Goal: Task Accomplishment & Management: Manage account settings

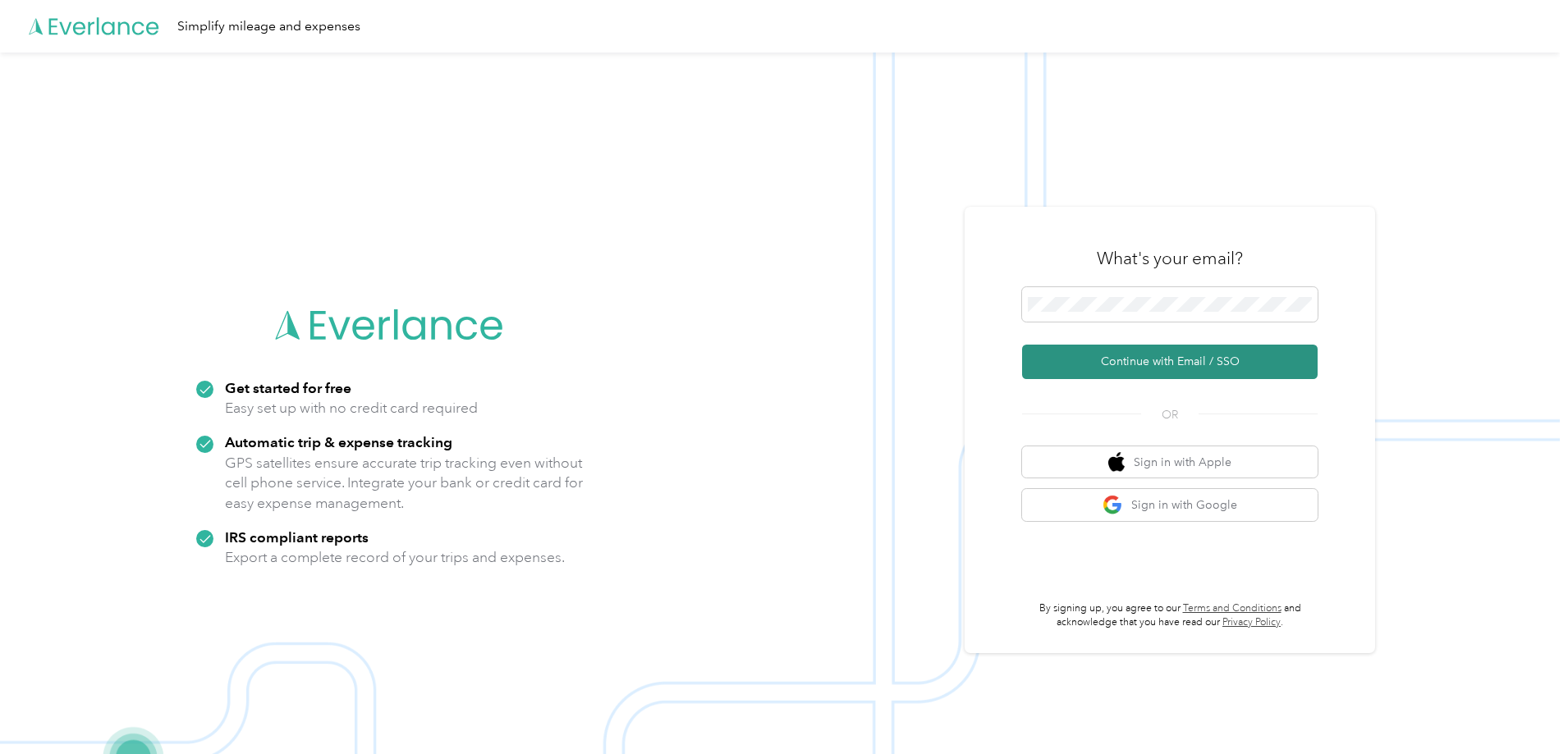
click at [1152, 354] on button "Continue with Email / SSO" at bounding box center [1169, 362] width 296 height 35
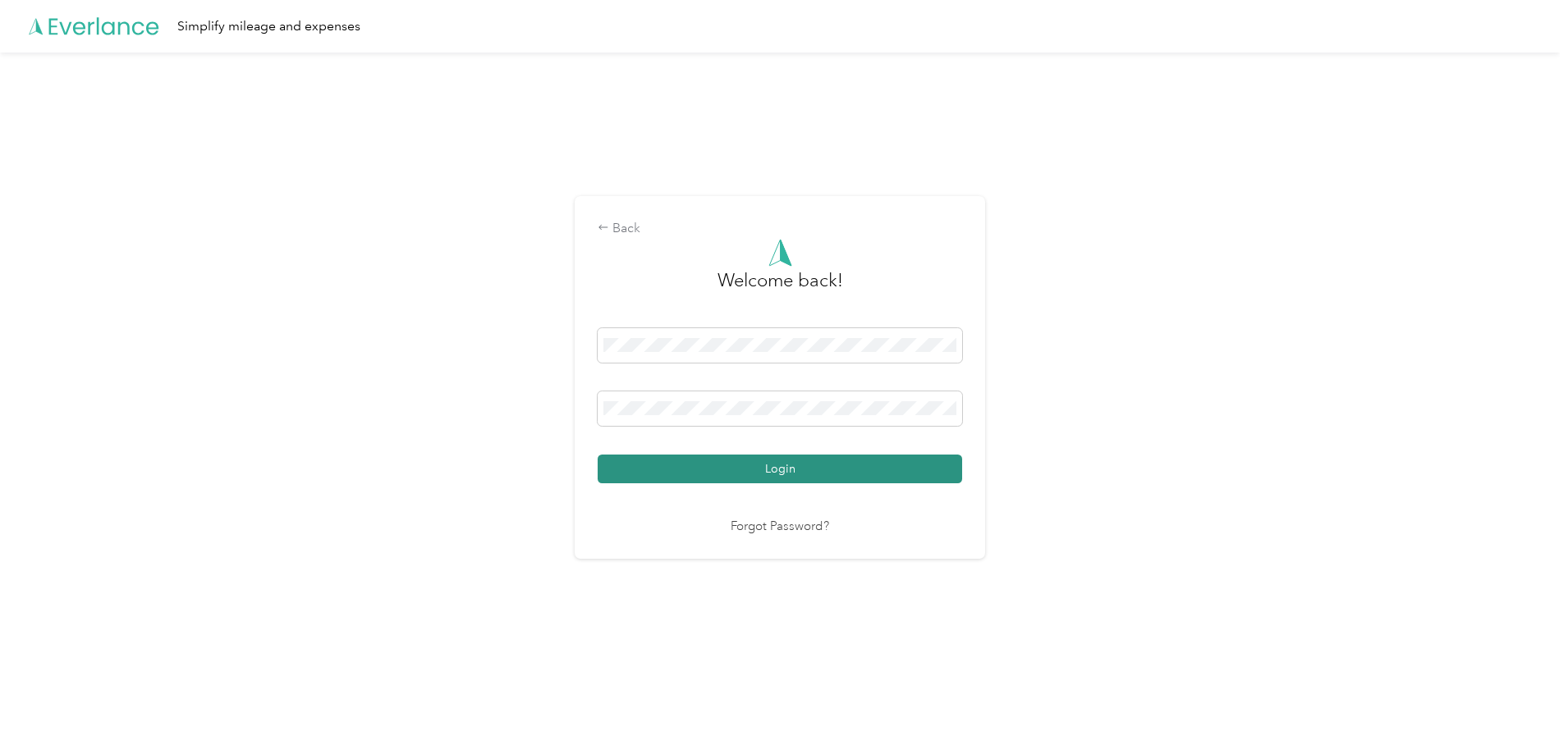
click at [797, 460] on button "Login" at bounding box center [780, 469] width 365 height 29
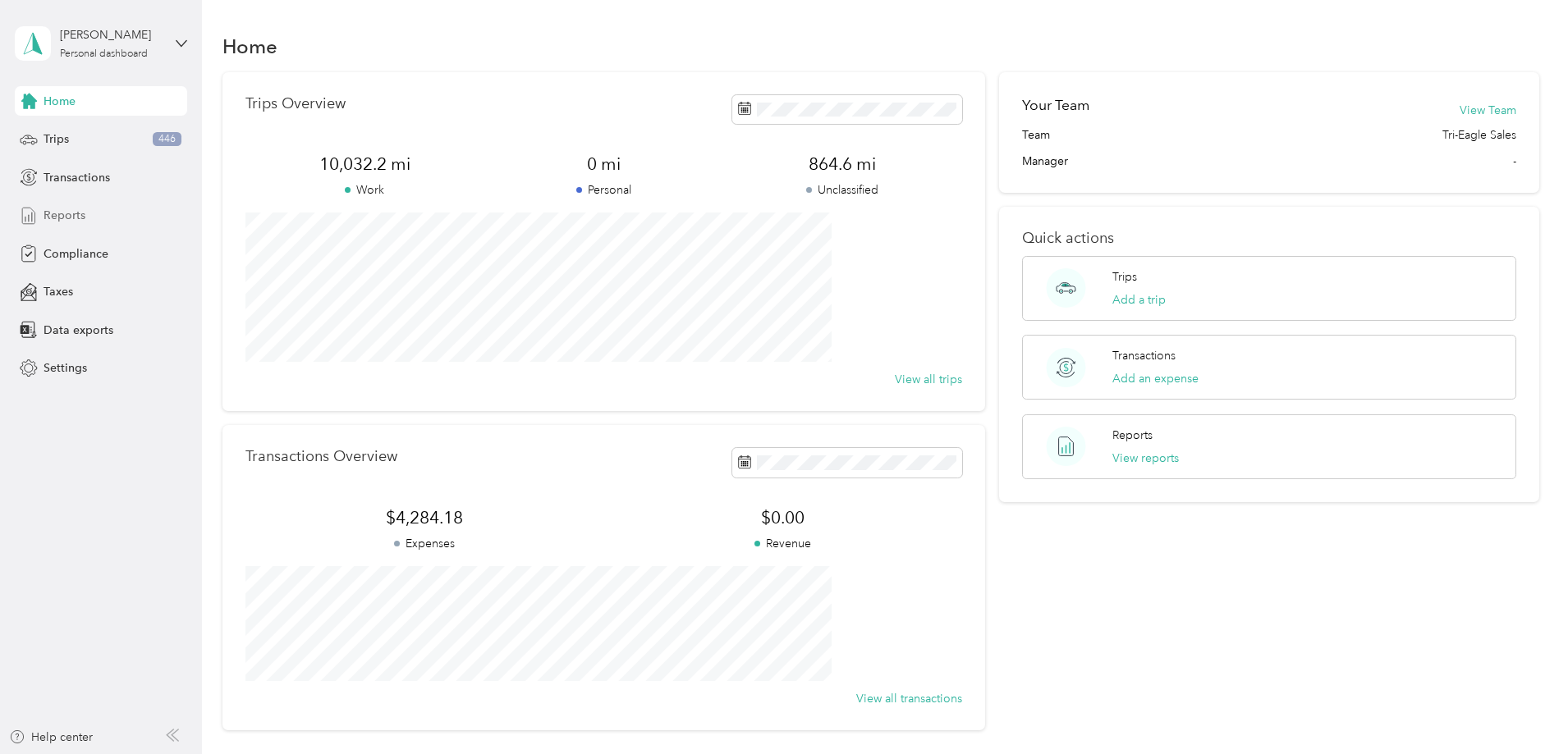
click at [69, 208] on span "Reports" at bounding box center [64, 214] width 42 height 17
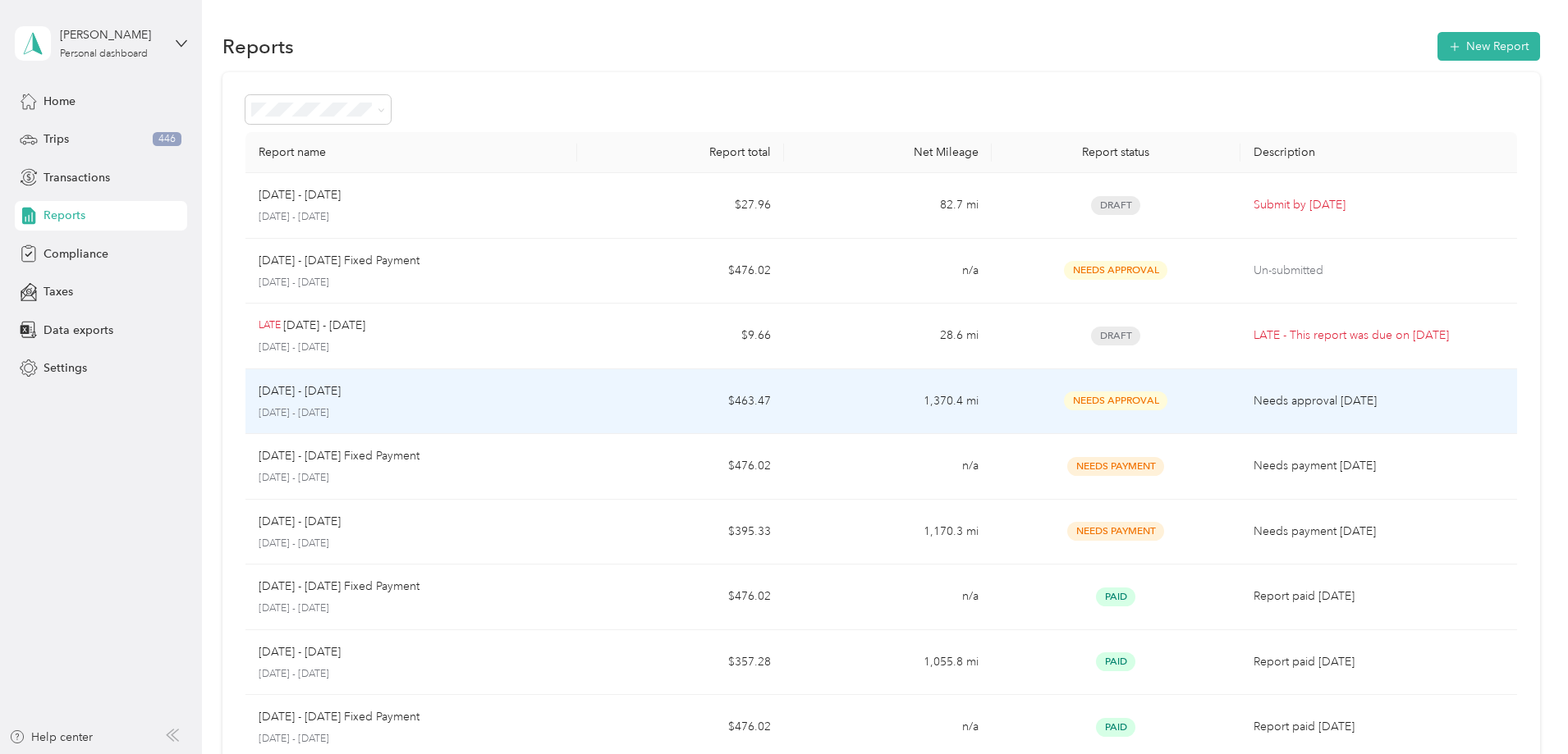
click at [341, 398] on p "[DATE] - [DATE]" at bounding box center [299, 391] width 82 height 18
